Goal: Task Accomplishment & Management: Use online tool/utility

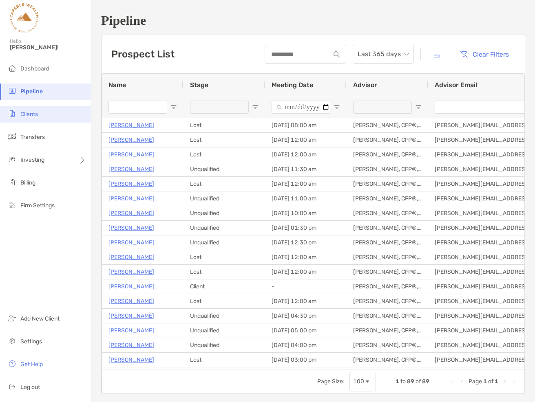
click at [37, 115] on span "Clients" at bounding box center [29, 114] width 18 height 7
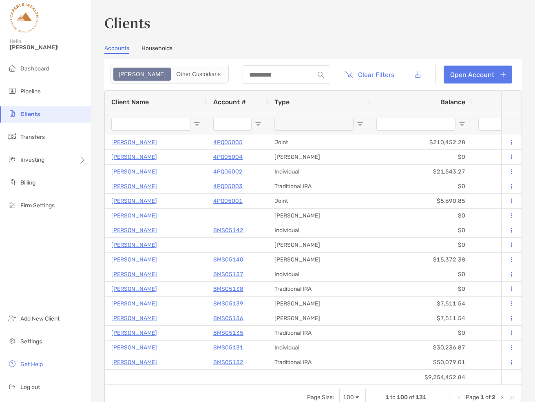
click at [145, 125] on input "Client Name Filter Input" at bounding box center [150, 124] width 79 height 13
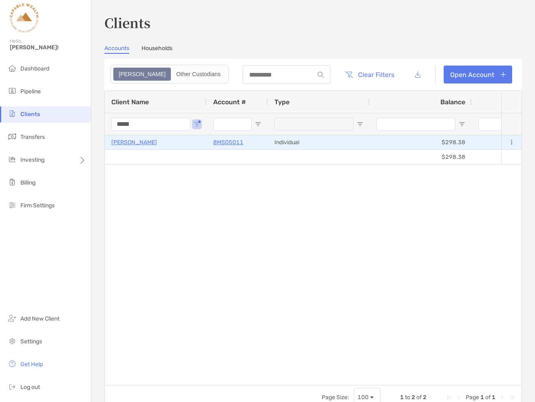
type input "*****"
click at [134, 143] on p "[PERSON_NAME]" at bounding box center [134, 142] width 46 height 10
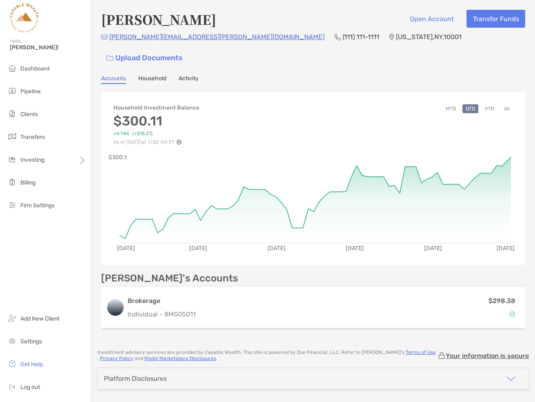
click at [508, 104] on button "All" at bounding box center [506, 108] width 12 height 9
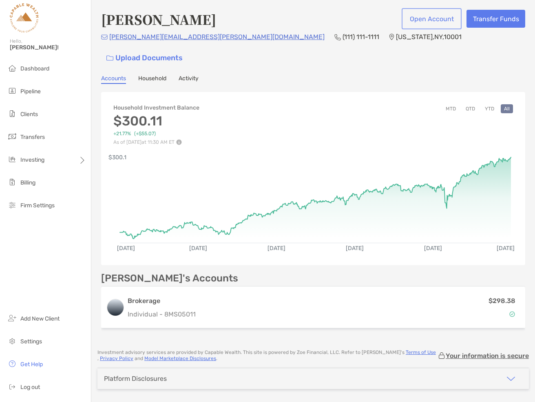
click at [438, 20] on button "Open Account" at bounding box center [431, 19] width 57 height 18
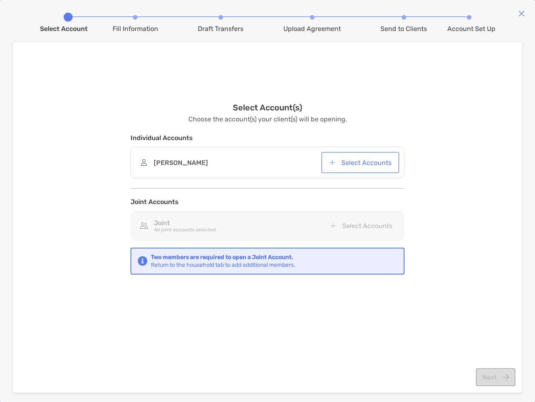
click at [372, 165] on button "Select Accounts" at bounding box center [360, 163] width 75 height 18
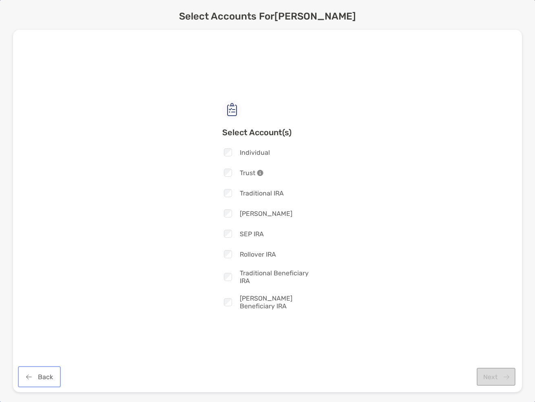
click at [35, 378] on button "Back" at bounding box center [40, 377] width 40 height 18
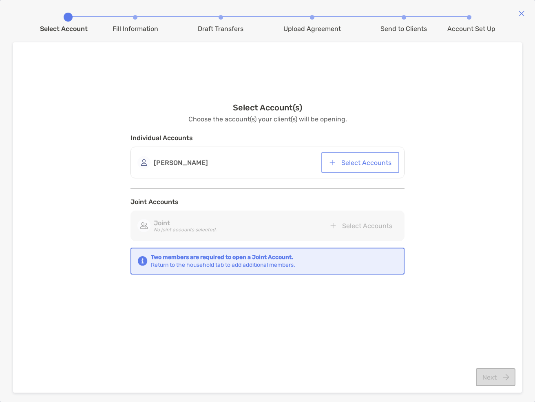
click at [350, 162] on button "Select Accounts" at bounding box center [360, 163] width 75 height 18
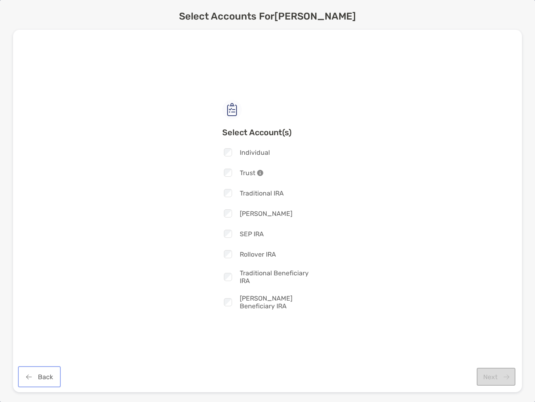
click at [32, 377] on button "Back" at bounding box center [40, 377] width 40 height 18
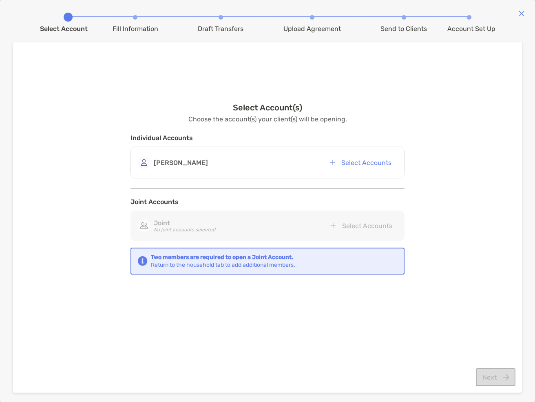
click at [521, 13] on img at bounding box center [521, 13] width 7 height 7
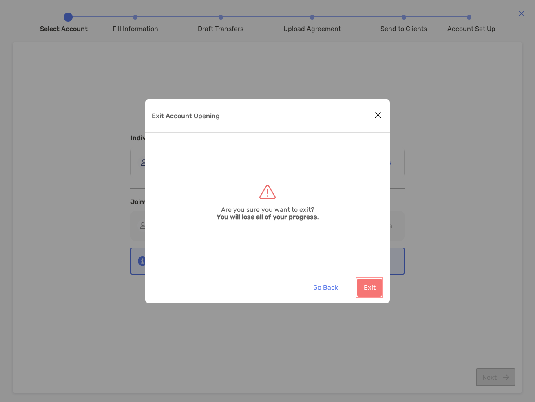
click at [372, 287] on button "Exit" at bounding box center [369, 288] width 24 height 18
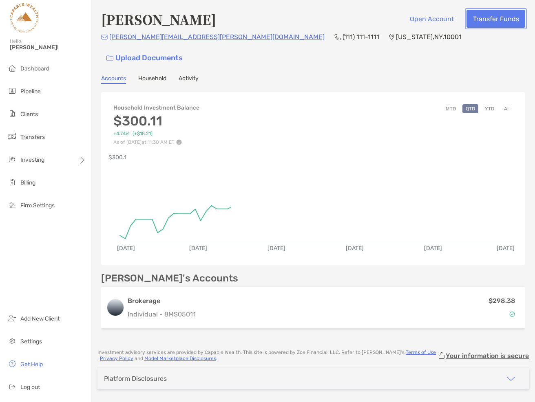
click at [492, 20] on button "Transfer Funds" at bounding box center [495, 19] width 59 height 18
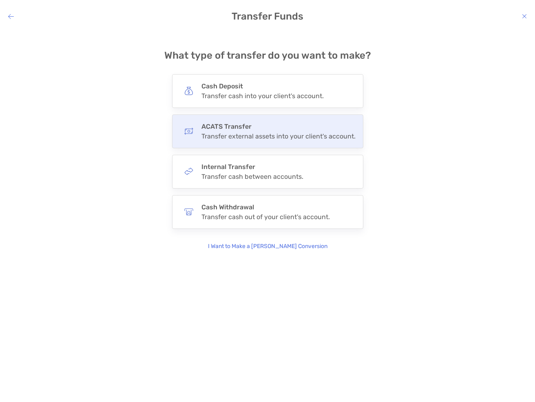
click at [326, 128] on h4 "ACATS Transfer" at bounding box center [278, 127] width 154 height 8
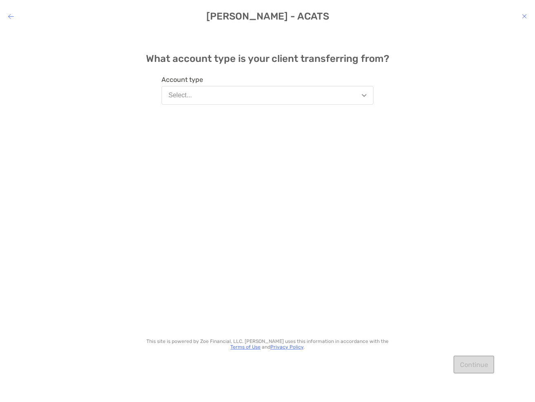
click at [366, 95] on button "Select..." at bounding box center [267, 95] width 212 height 19
click at [445, 176] on div "What account type is your client transferring from? Account type Select... This…" at bounding box center [267, 210] width 535 height 360
click at [525, 16] on icon "modal" at bounding box center [524, 16] width 5 height 7
